Goal: Task Accomplishment & Management: Use online tool/utility

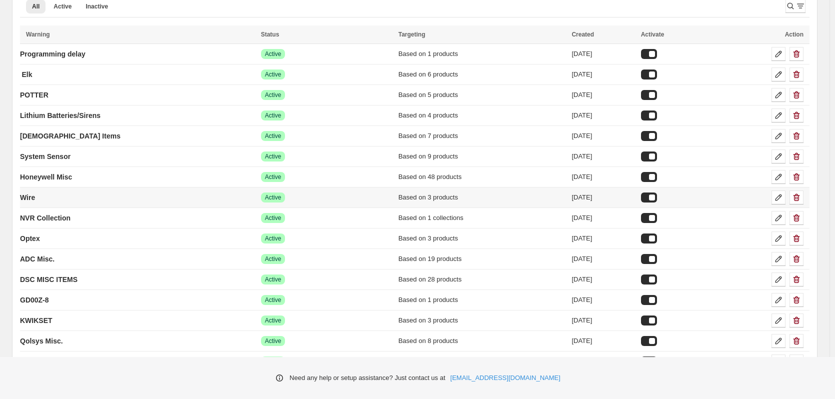
scroll to position [100, 0]
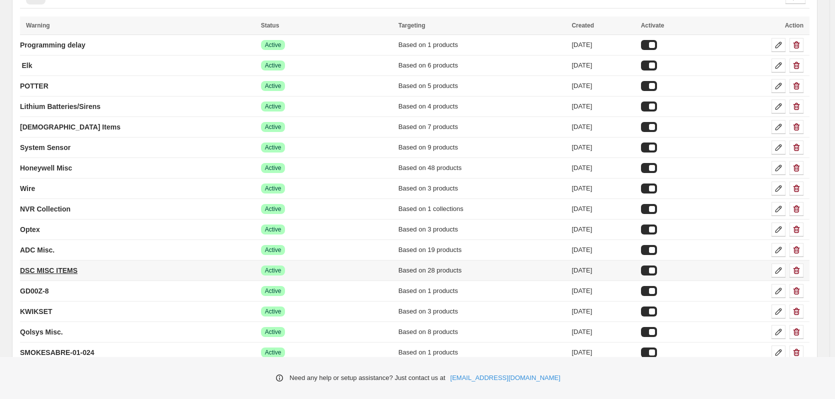
click at [50, 267] on p "DSC MISC ITEMS" at bounding box center [48, 270] width 57 height 10
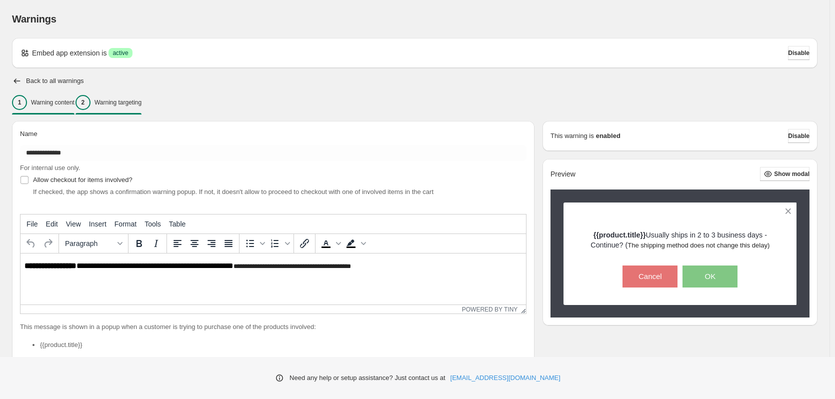
click at [119, 95] on div "2 Warning targeting" at bounding box center [108, 102] width 66 height 15
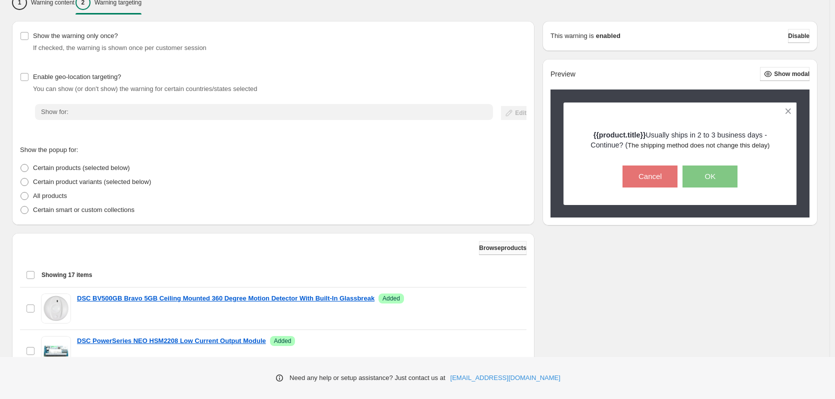
click at [485, 245] on span "Browse products" at bounding box center [502, 248] width 47 height 8
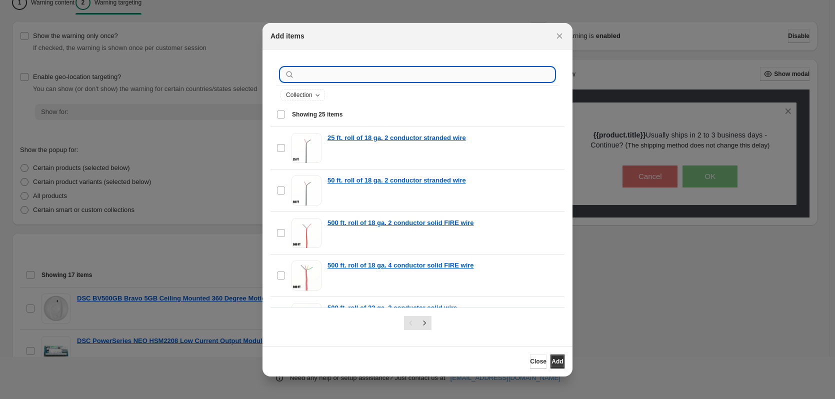
click at [336, 70] on input ":r2b:" at bounding box center [425, 74] width 258 height 14
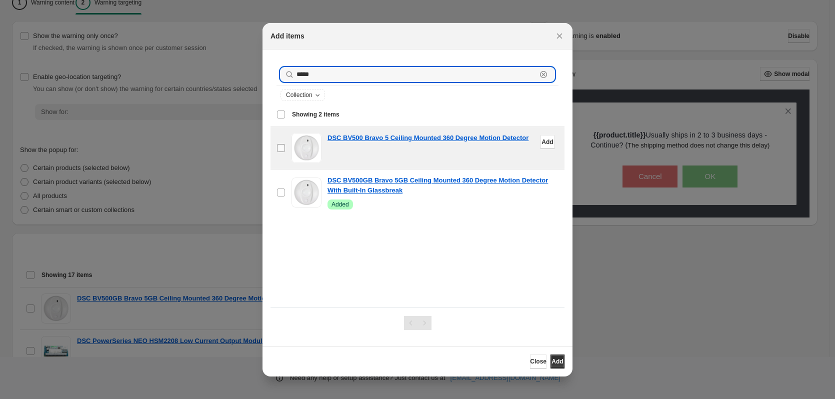
type input "*****"
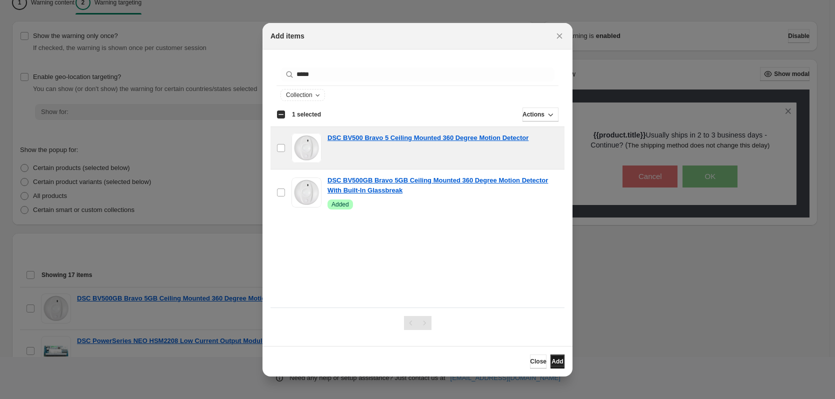
click at [550, 357] on button "Add" at bounding box center [557, 361] width 14 height 14
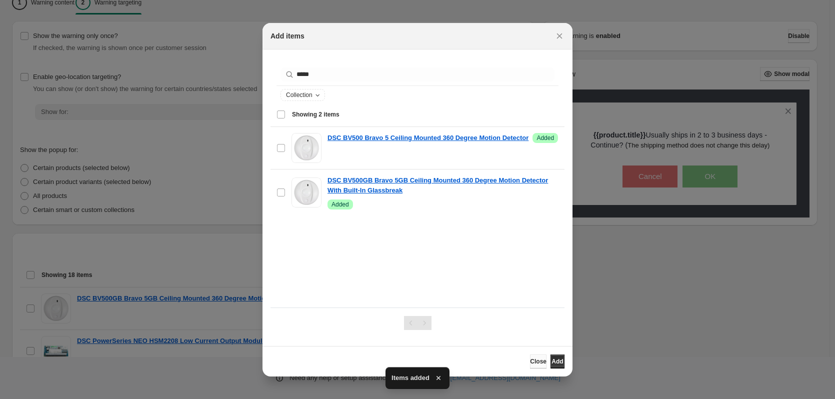
click at [530, 361] on span "Close" at bounding box center [538, 361] width 16 height 8
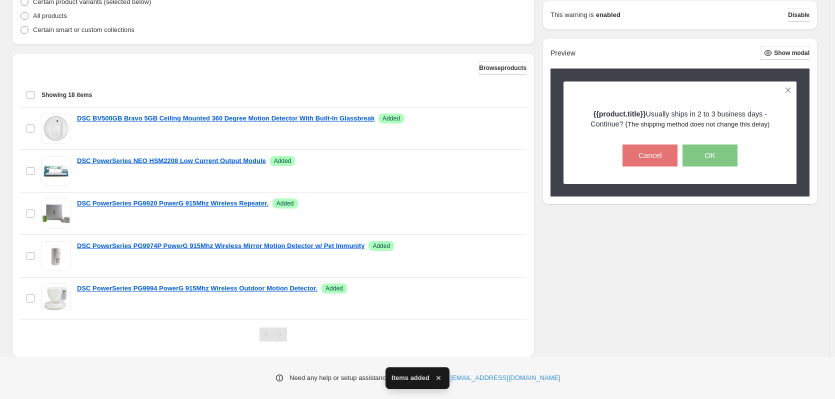
scroll to position [302, 0]
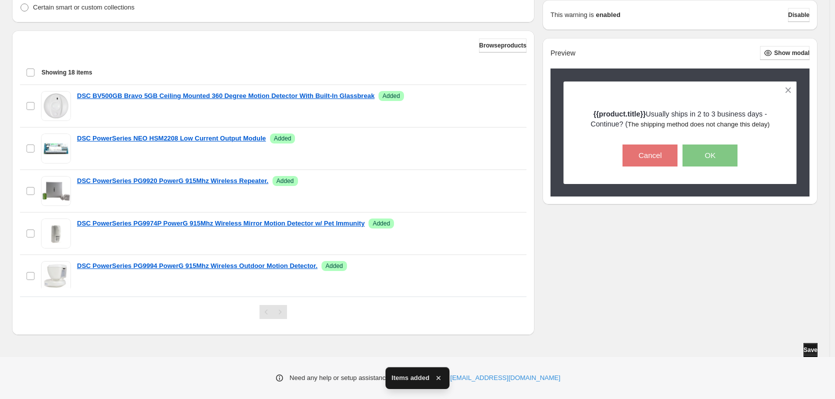
click at [810, 353] on button "Save" at bounding box center [810, 350] width 14 height 14
